Goal: Task Accomplishment & Management: Use online tool/utility

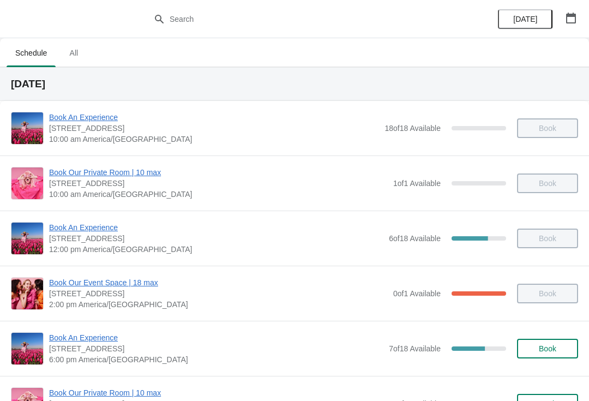
click at [95, 333] on span "Book An Experience" at bounding box center [216, 337] width 334 height 11
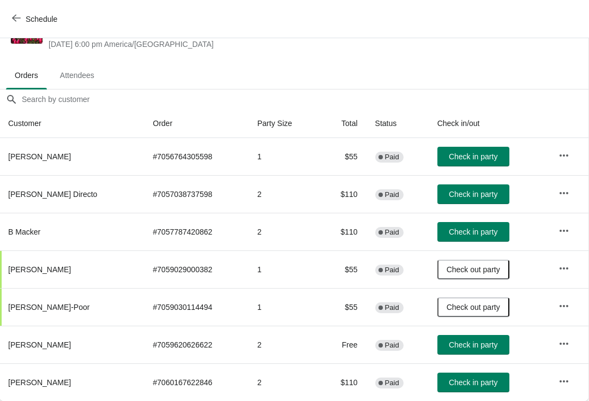
scroll to position [43, 1]
click at [459, 389] on button "Check in party" at bounding box center [474, 383] width 72 height 20
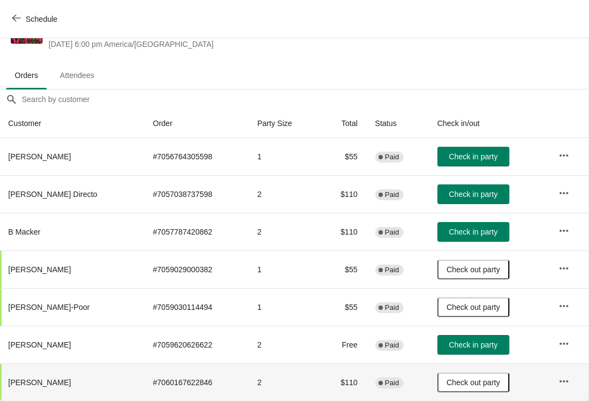
click at [475, 195] on span "Check in party" at bounding box center [473, 194] width 49 height 9
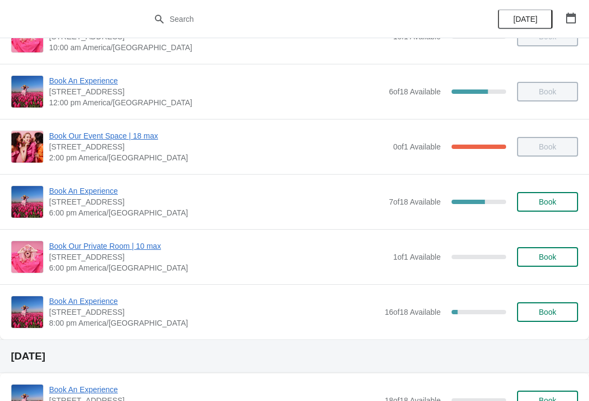
scroll to position [131, 0]
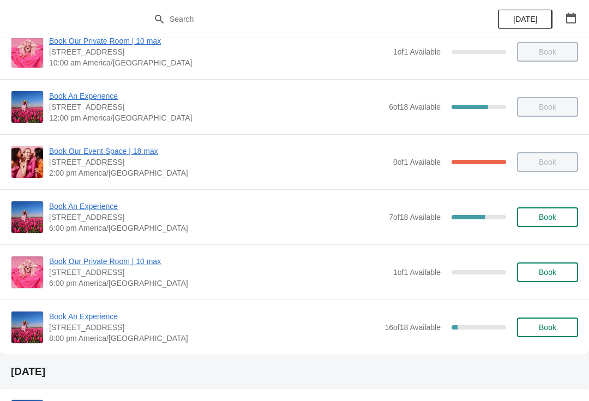
click at [89, 206] on span "Book An Experience" at bounding box center [216, 206] width 334 height 11
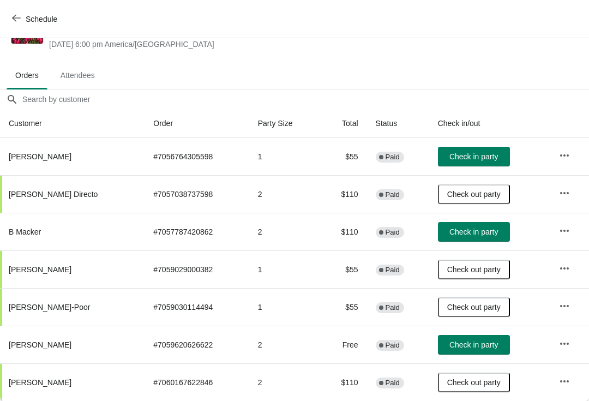
scroll to position [43, 0]
click at [471, 345] on span "Check in party" at bounding box center [474, 344] width 49 height 9
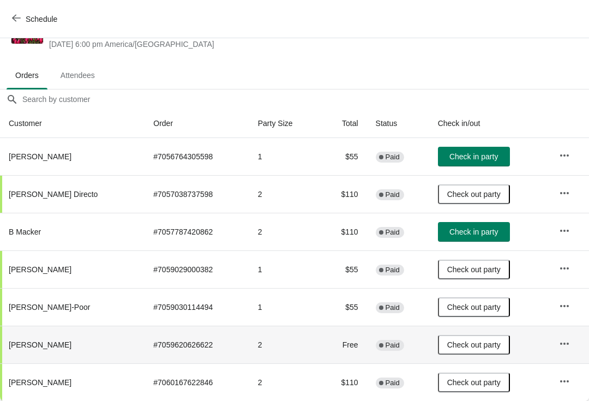
click at [565, 237] on button "button" at bounding box center [565, 231] width 20 height 20
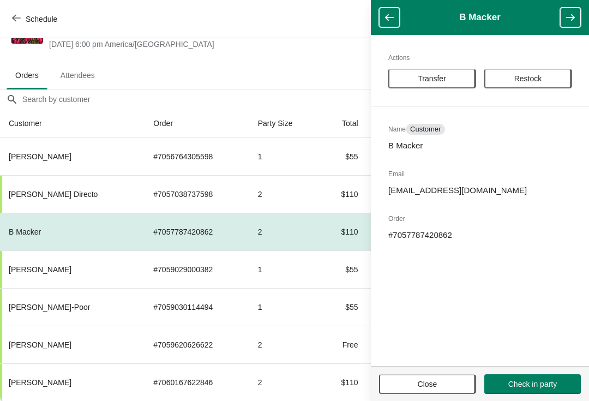
click at [433, 77] on span "Transfer" at bounding box center [432, 78] width 28 height 9
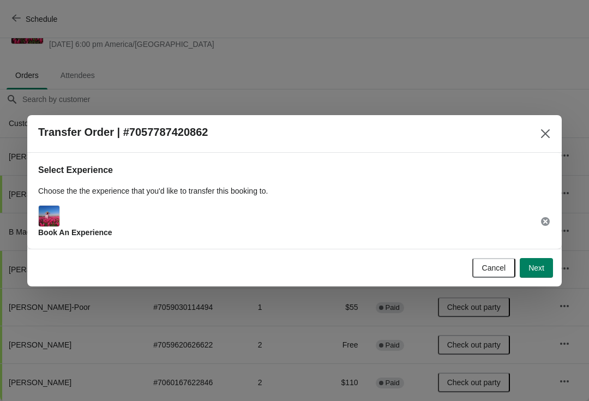
click at [540, 272] on span "Next" at bounding box center [537, 268] width 16 height 9
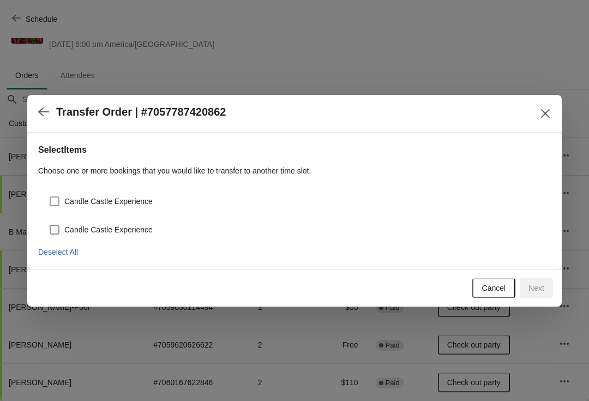
click at [153, 200] on span "Candle Castle Experience" at bounding box center [108, 201] width 88 height 11
click at [50, 197] on input "Candle Castle Experience" at bounding box center [50, 196] width 1 height 1
checkbox input "true"
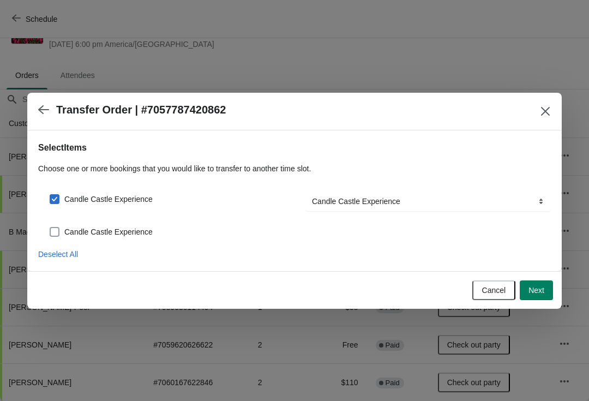
click at [118, 237] on label "Candle Castle Experience" at bounding box center [101, 231] width 104 height 15
click at [50, 228] on input "Candle Castle Experience" at bounding box center [50, 227] width 1 height 1
checkbox input "true"
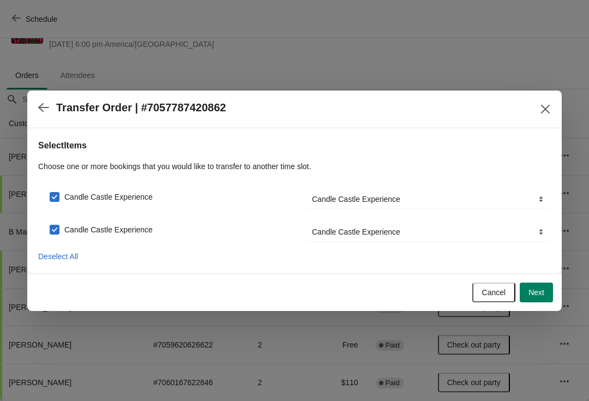
click at [543, 296] on span "Next" at bounding box center [537, 292] width 16 height 9
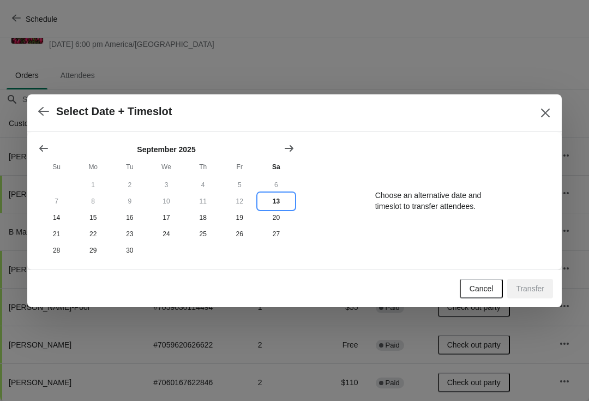
click at [282, 202] on button "13" at bounding box center [276, 201] width 37 height 16
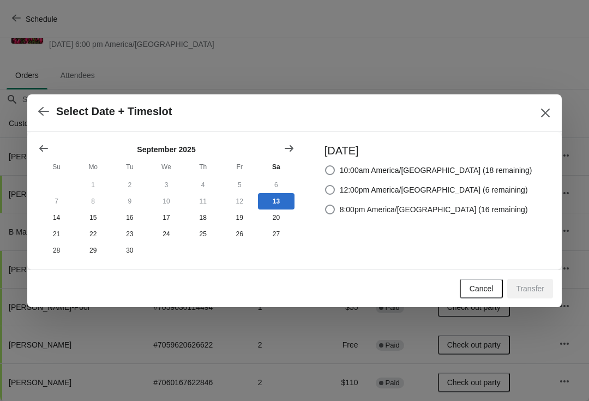
click at [477, 214] on label "8:00pm America/[GEOGRAPHIC_DATA] (16 remaining)" at bounding box center [427, 209] width 204 height 15
click at [326, 205] on input "8:00pm America/[GEOGRAPHIC_DATA] (16 remaining)" at bounding box center [325, 205] width 1 height 1
radio input "true"
click at [537, 288] on span "Transfer" at bounding box center [530, 288] width 28 height 9
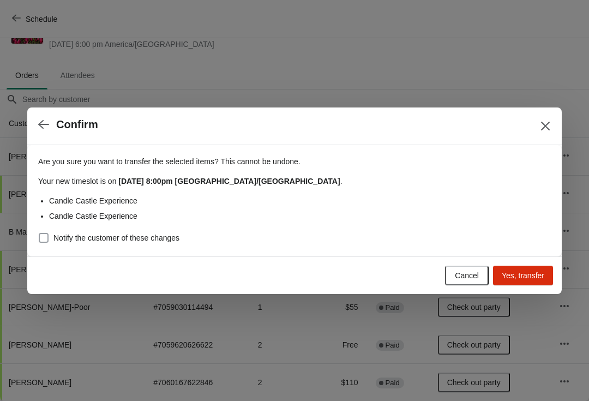
click at [141, 241] on span "Notify the customer of these changes" at bounding box center [116, 237] width 126 height 11
click at [39, 234] on input "Notify the customer of these changes" at bounding box center [39, 233] width 1 height 1
checkbox input "true"
click at [534, 276] on span "Yes, transfer" at bounding box center [523, 275] width 43 height 9
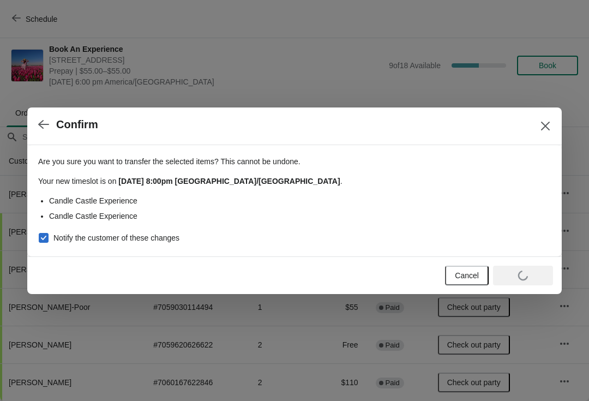
scroll to position [5, 0]
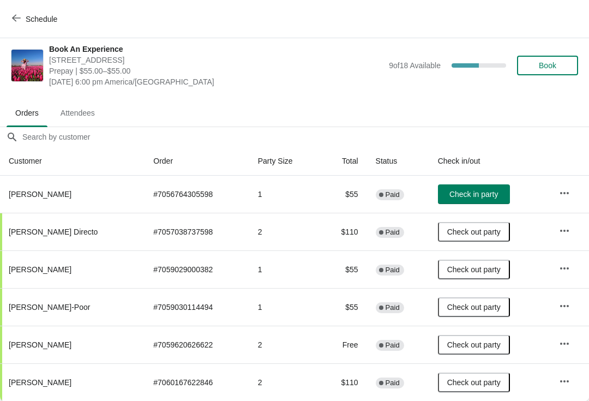
click at [568, 200] on button "button" at bounding box center [565, 193] width 20 height 20
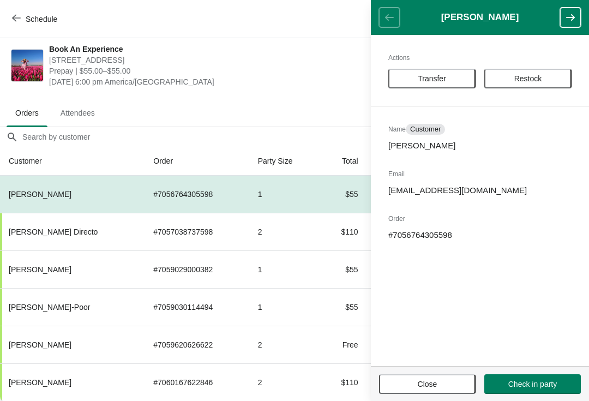
click at [445, 88] on button "Transfer" at bounding box center [431, 79] width 87 height 20
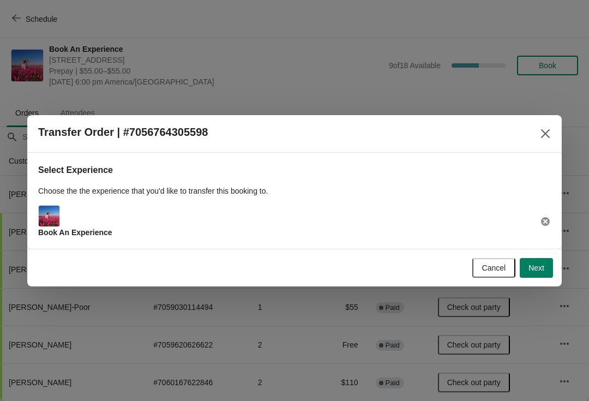
click at [549, 273] on button "Next" at bounding box center [536, 268] width 33 height 20
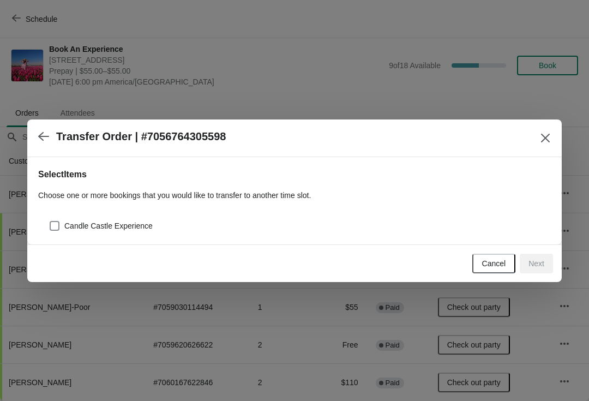
click at [112, 240] on div "Select Items Choose one or more bookings that you would like to transfer to ano…" at bounding box center [294, 200] width 535 height 87
click at [91, 221] on span "Candle Castle Experience" at bounding box center [108, 225] width 88 height 11
click at [50, 221] on input "Candle Castle Experience" at bounding box center [50, 221] width 1 height 1
checkbox input "true"
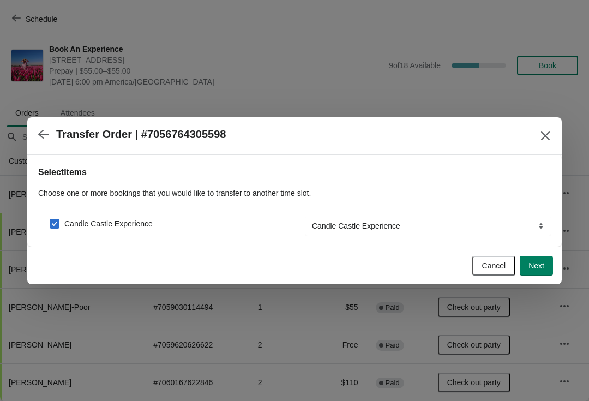
click at [537, 271] on button "Next" at bounding box center [536, 266] width 33 height 20
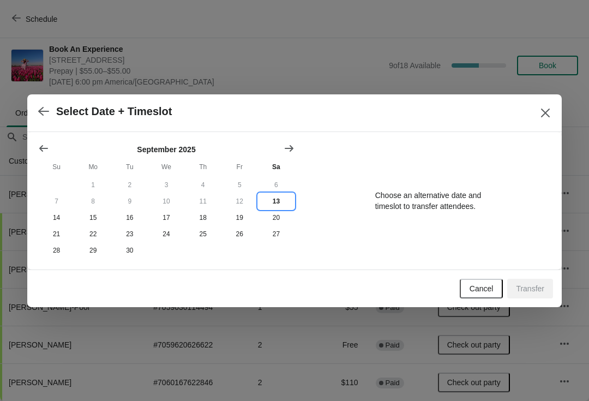
click at [271, 200] on button "13" at bounding box center [276, 201] width 37 height 16
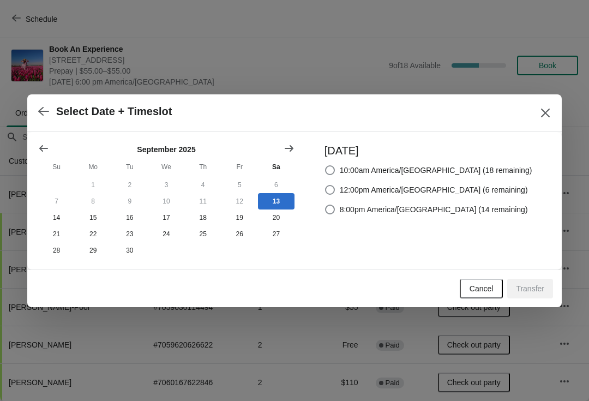
click at [440, 224] on div "[DATE] 10:00am America/[GEOGRAPHIC_DATA] (18 remaining) 12:00pm America/[GEOGRA…" at bounding box center [423, 201] width 219 height 116
click at [461, 204] on span "8:00pm America/[GEOGRAPHIC_DATA] (14 remaining)" at bounding box center [434, 209] width 188 height 11
click at [326, 205] on input "8:00pm America/[GEOGRAPHIC_DATA] (14 remaining)" at bounding box center [325, 205] width 1 height 1
radio input "true"
click at [536, 286] on span "Transfer" at bounding box center [530, 288] width 28 height 9
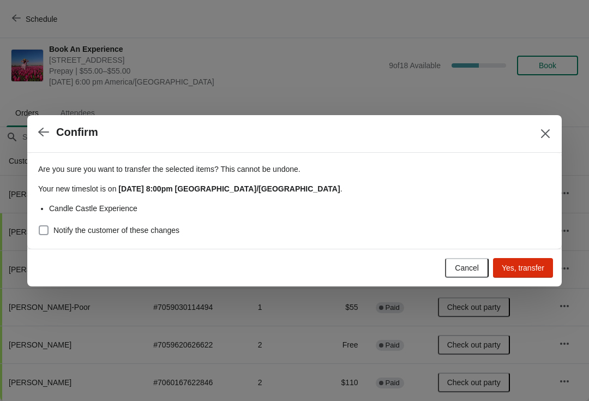
click at [120, 229] on span "Notify the customer of these changes" at bounding box center [116, 230] width 126 height 11
click at [39, 226] on input "Notify the customer of these changes" at bounding box center [39, 225] width 1 height 1
checkbox input "true"
click at [532, 271] on span "Yes, transfer" at bounding box center [523, 268] width 43 height 9
